Goal: Find specific page/section: Find specific page/section

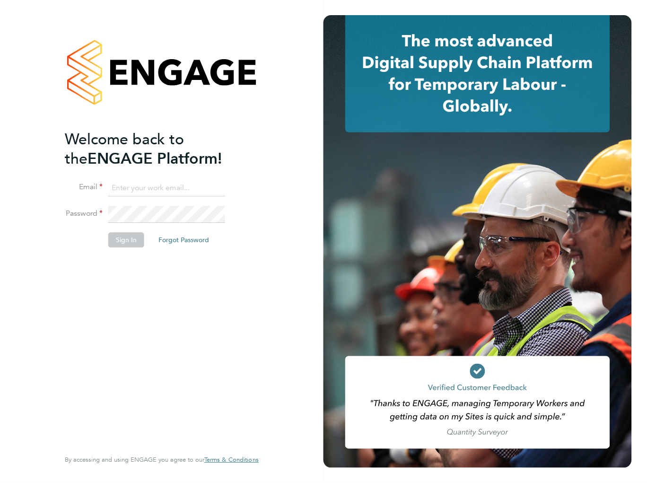
type input "operations@bold.co.uk"
click at [116, 243] on button "Sign In" at bounding box center [126, 240] width 36 height 15
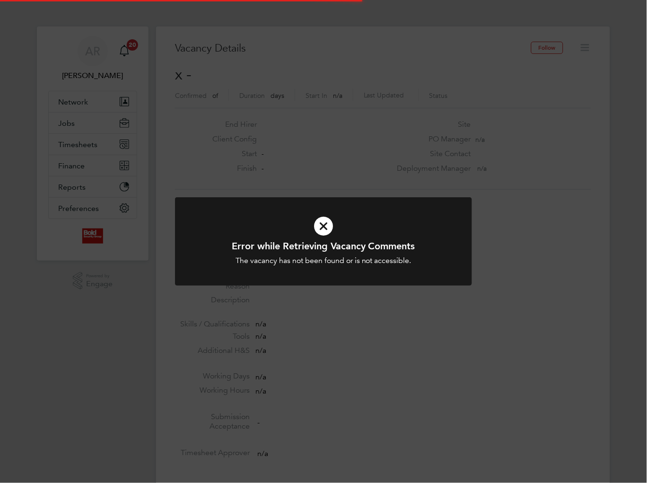
scroll to position [15, 204]
click at [226, 63] on div "Error while Retrieving Vacancy Comments The vacancy has not been found or is no…" at bounding box center [323, 241] width 647 height 483
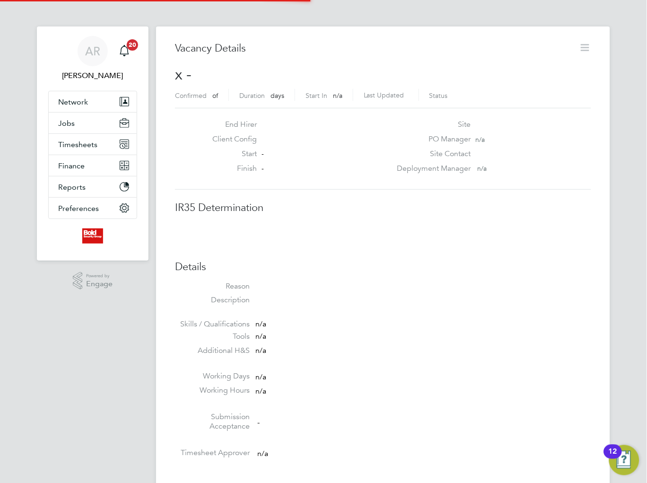
scroll to position [15, 204]
click at [347, 136] on div "Client Config" at bounding box center [298, 141] width 186 height 15
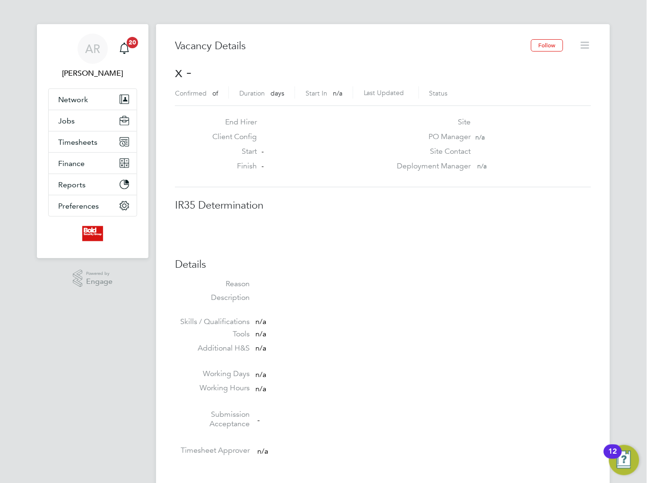
scroll to position [0, 0]
